Goal: Navigation & Orientation: Find specific page/section

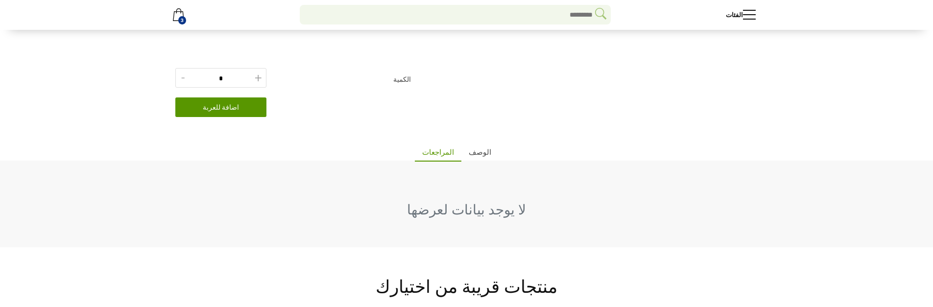
scroll to position [312, 0]
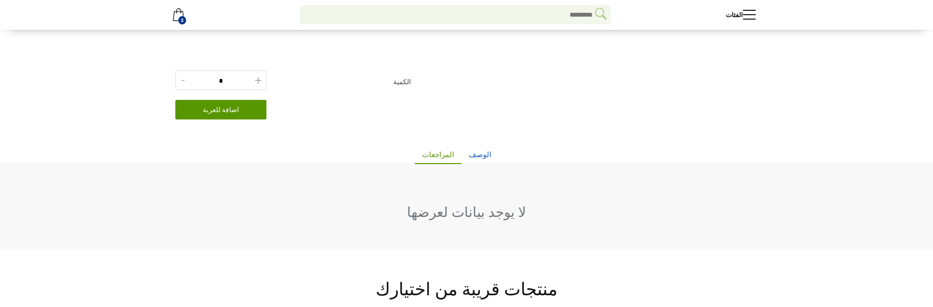
click at [468, 164] on link "الوصف" at bounding box center [479, 156] width 37 height 15
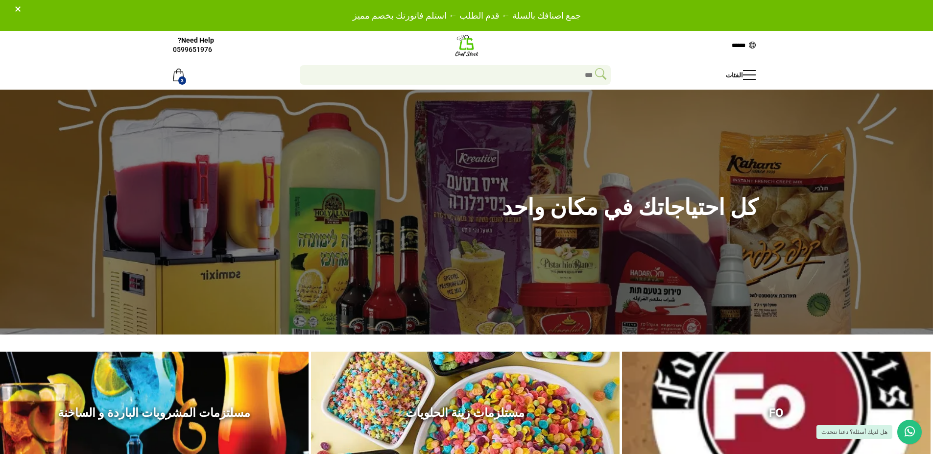
click at [459, 45] on img at bounding box center [467, 45] width 24 height 24
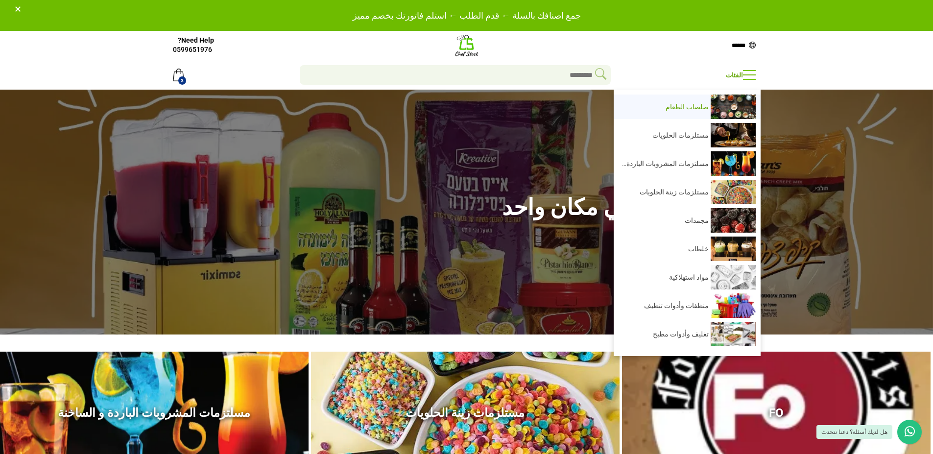
click at [717, 110] on img at bounding box center [733, 107] width 45 height 24
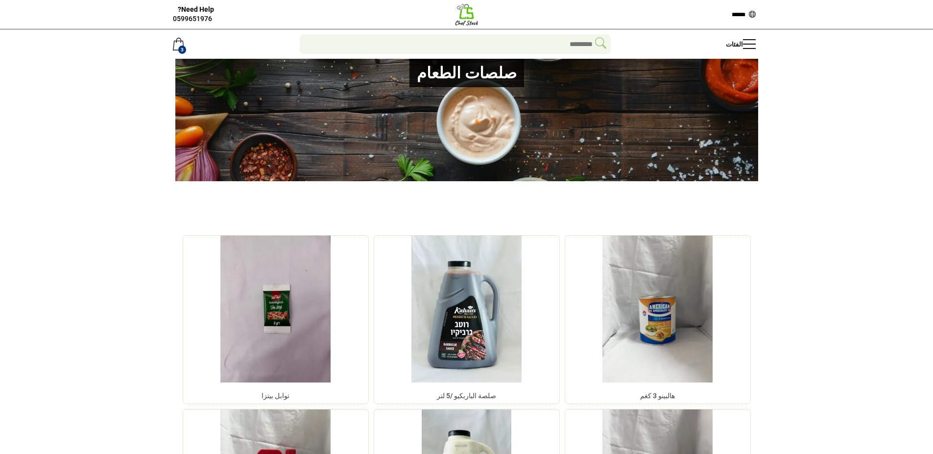
click at [454, 14] on div "Need Help? 0599651976" at bounding box center [314, 14] width 282 height 19
click at [462, 13] on img at bounding box center [467, 14] width 24 height 24
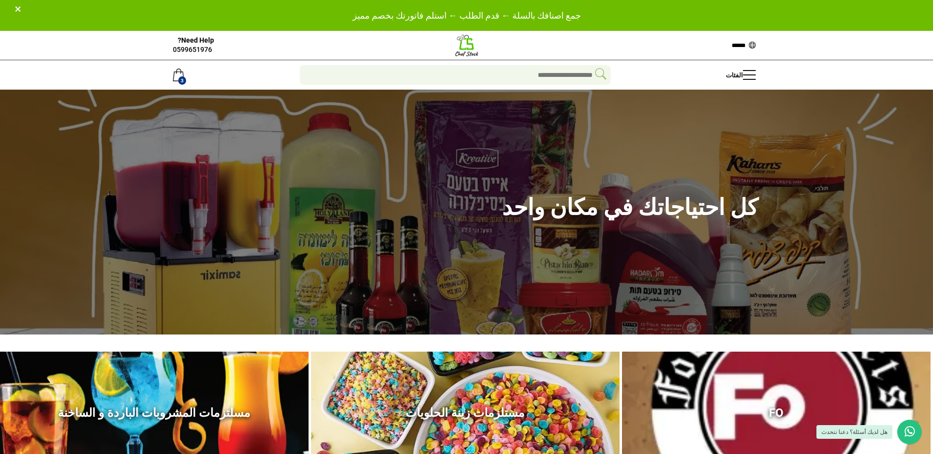
click at [462, 13] on p "جمع اصنافك بالسلة ← قدم الطلب ← استلم فاتورتك بخصم مميز" at bounding box center [466, 15] width 915 height 13
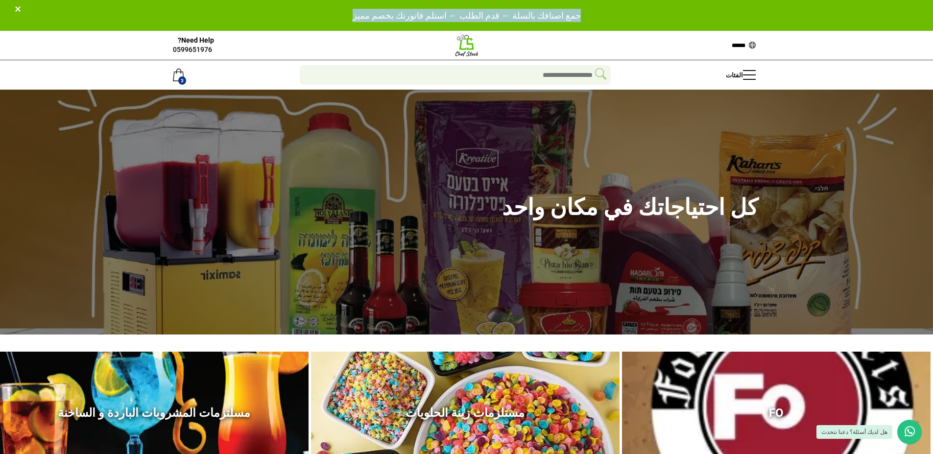
click at [462, 13] on p "جمع اصنافك بالسلة ← قدم الطلب ← استلم فاتورتك بخصم مميز" at bounding box center [466, 15] width 915 height 13
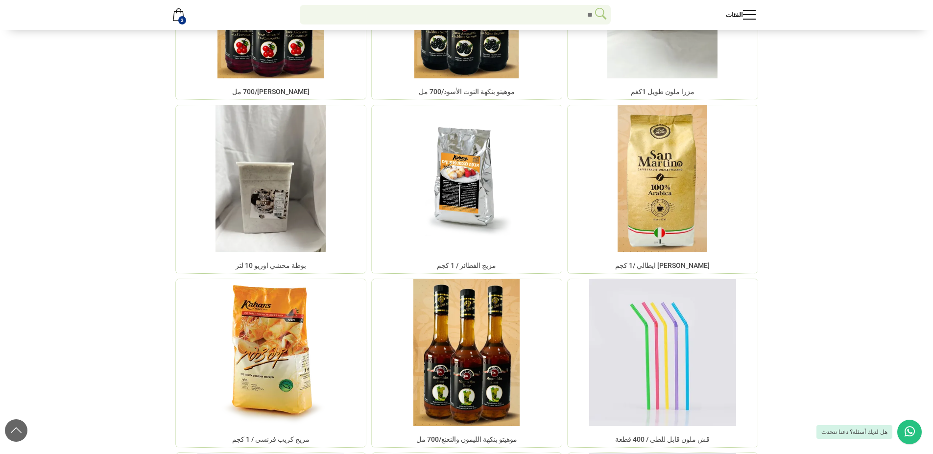
scroll to position [5045, 0]
